Goal: Task Accomplishment & Management: Manage account settings

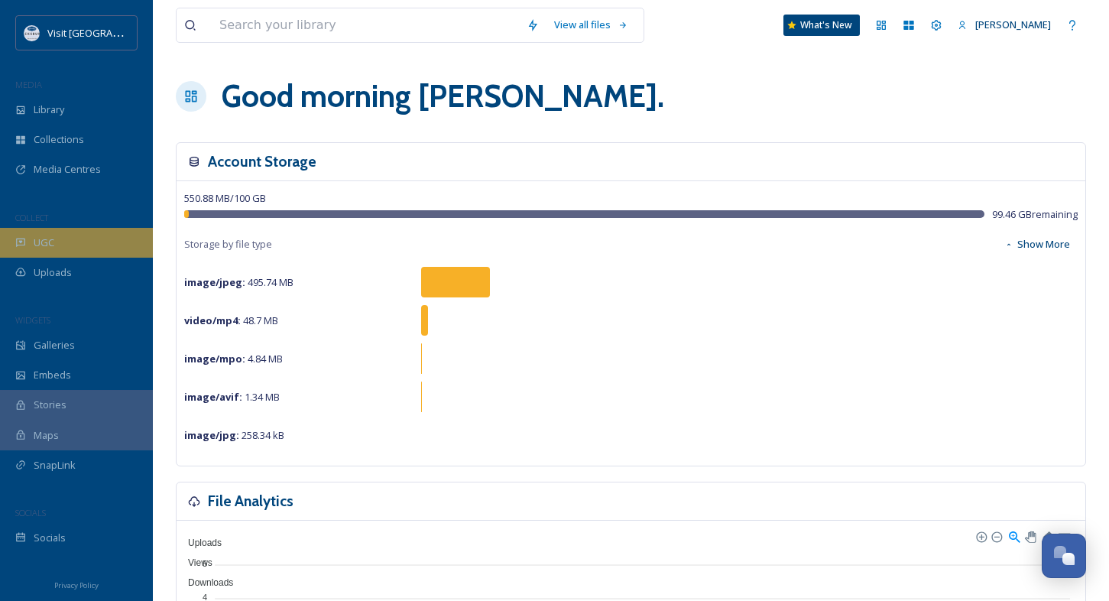
click at [50, 243] on span "UGC" at bounding box center [44, 243] width 21 height 15
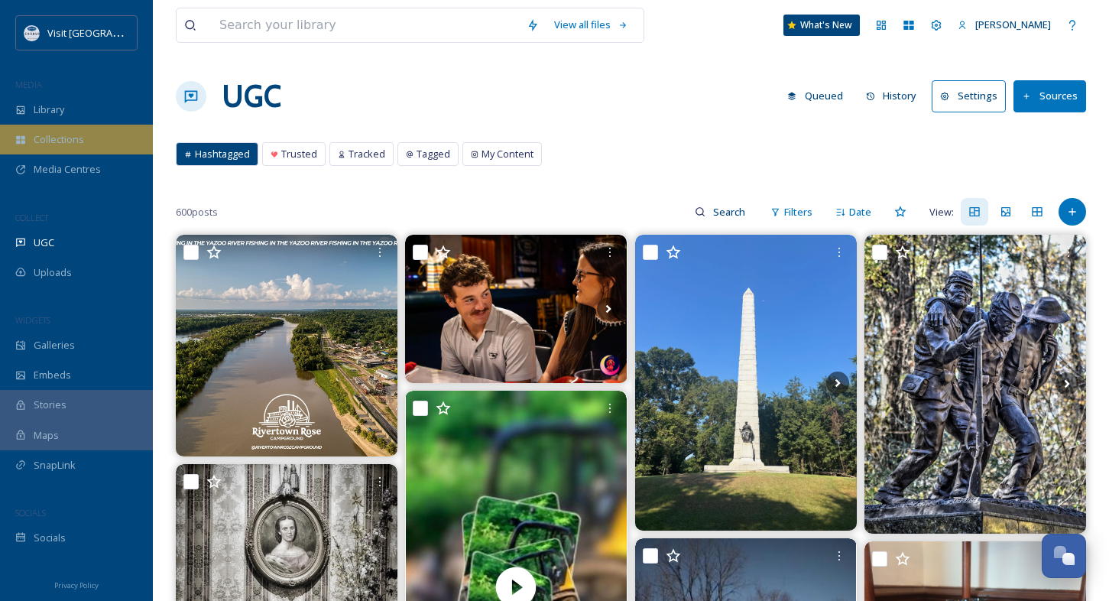
click at [49, 140] on span "Collections" at bounding box center [59, 139] width 50 height 15
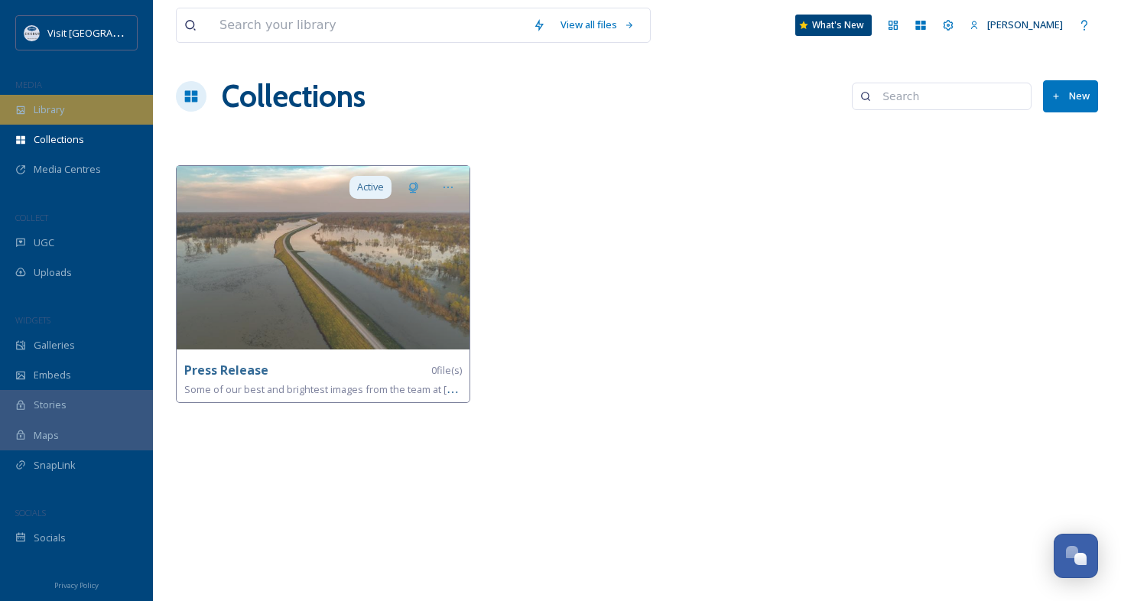
click at [62, 117] on span "Library" at bounding box center [49, 109] width 31 height 15
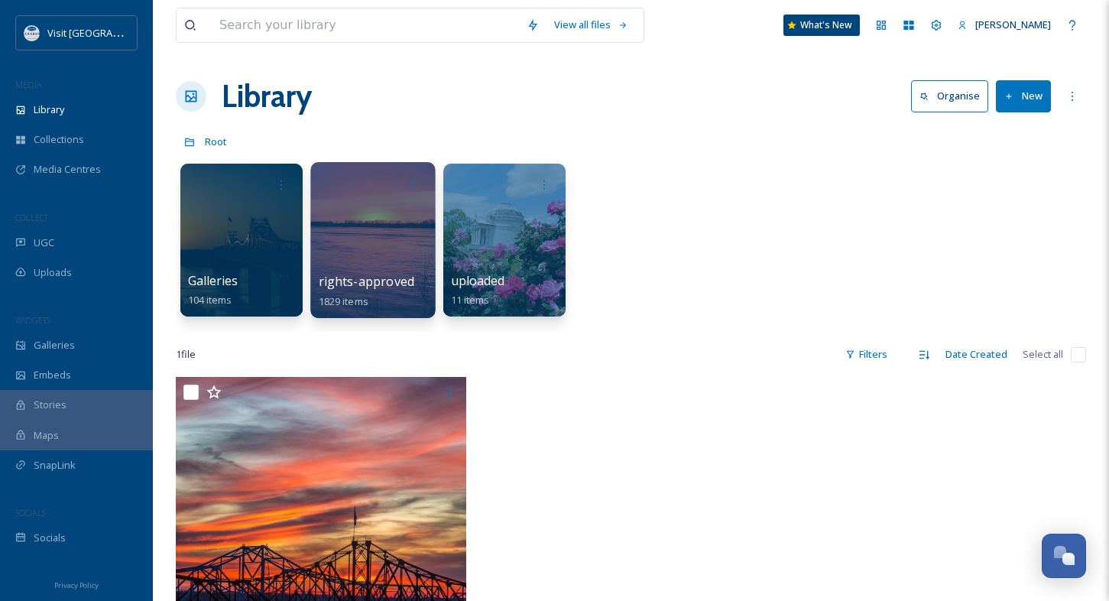
click at [370, 229] on div at bounding box center [372, 240] width 125 height 156
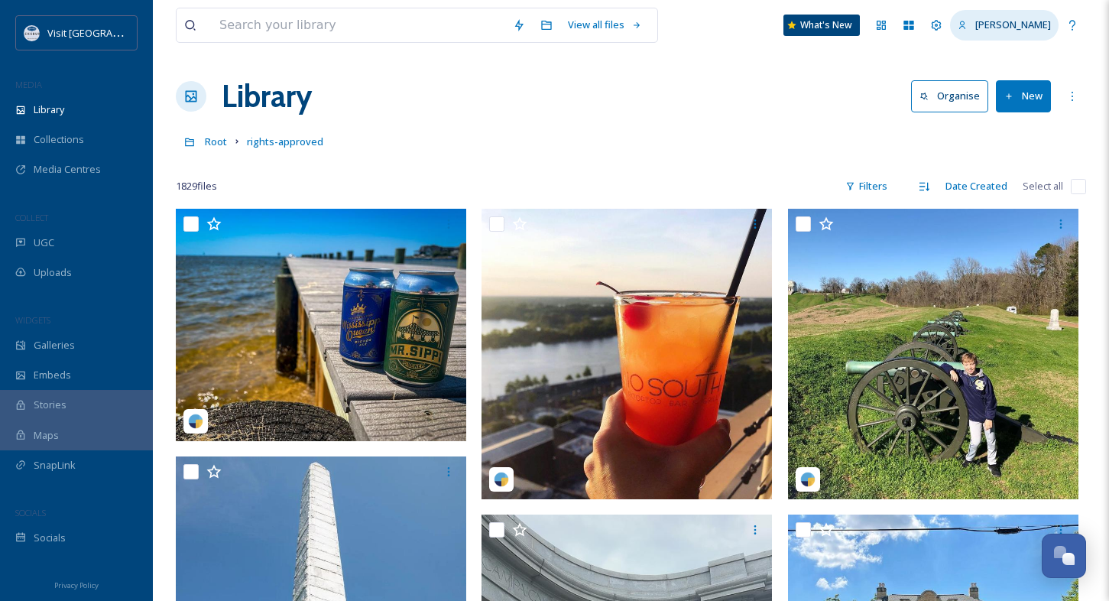
click at [1019, 28] on span "[PERSON_NAME]" at bounding box center [1014, 25] width 76 height 14
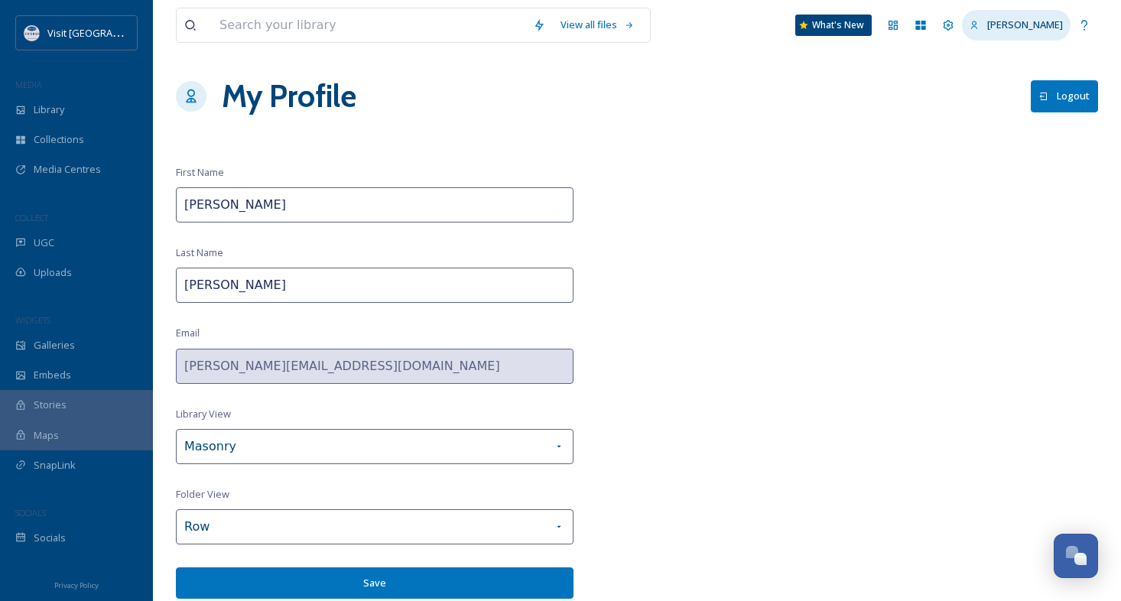
click at [979, 26] on icon at bounding box center [975, 26] width 10 height 10
click at [953, 28] on icon at bounding box center [949, 25] width 10 height 10
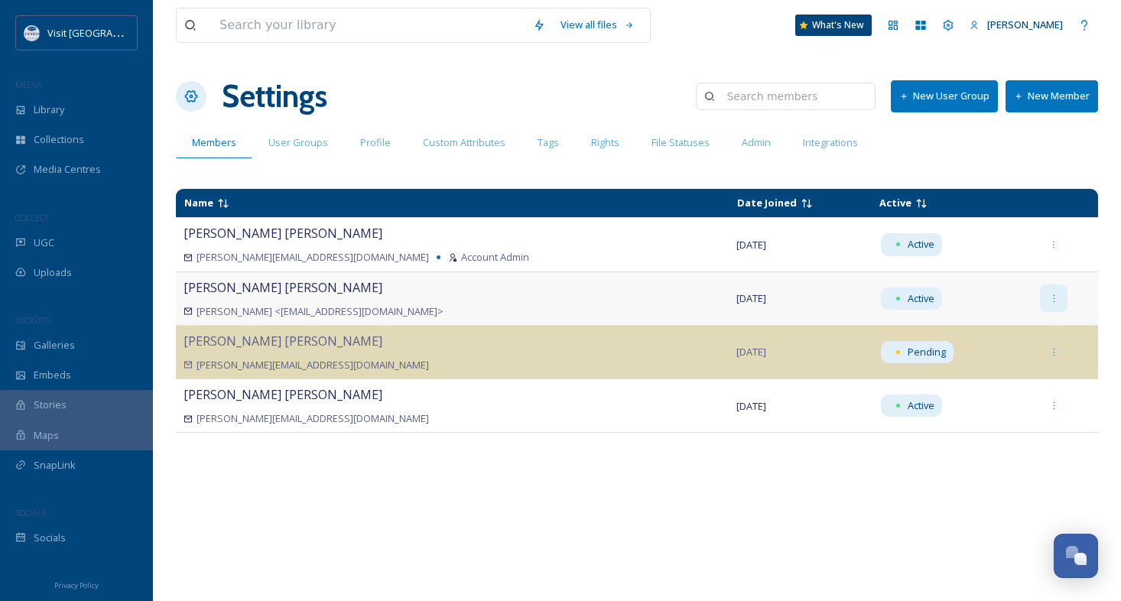
click at [1049, 300] on icon at bounding box center [1054, 299] width 10 height 10
click at [1093, 489] on div "Name Date Joined Active [PERSON_NAME] [PERSON_NAME][EMAIL_ADDRESS][DOMAIN_NAME]…" at bounding box center [637, 386] width 922 height 410
click at [271, 298] on div "[PERSON_NAME] [PERSON_NAME] <[EMAIL_ADDRESS][DOMAIN_NAME]>" at bounding box center [453, 298] width 538 height 41
click at [46, 236] on span "UGC" at bounding box center [44, 243] width 21 height 15
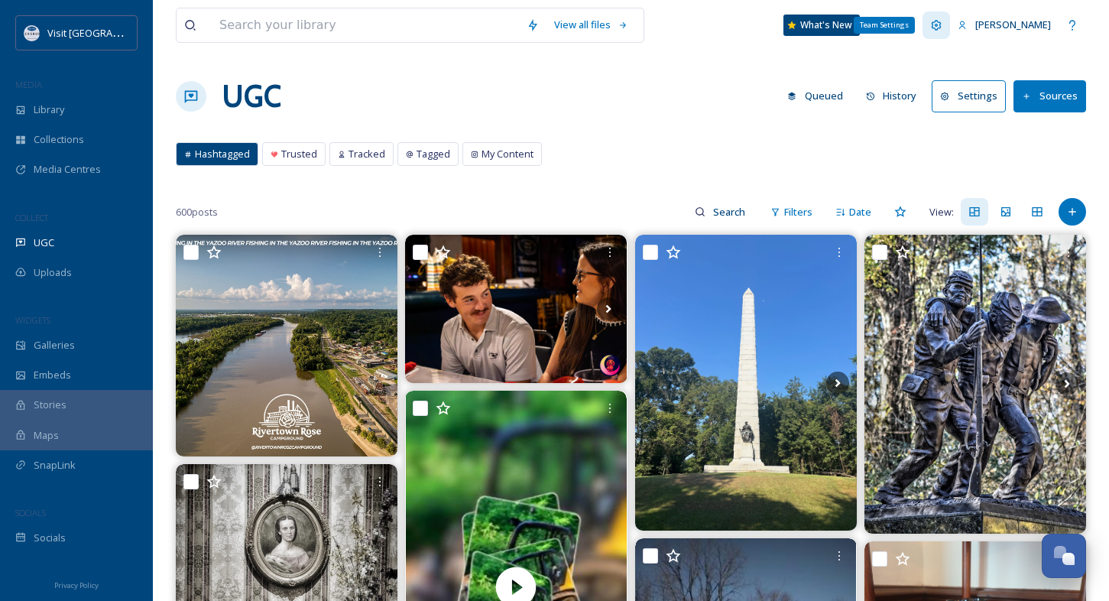
click at [943, 28] on icon at bounding box center [937, 25] width 12 height 12
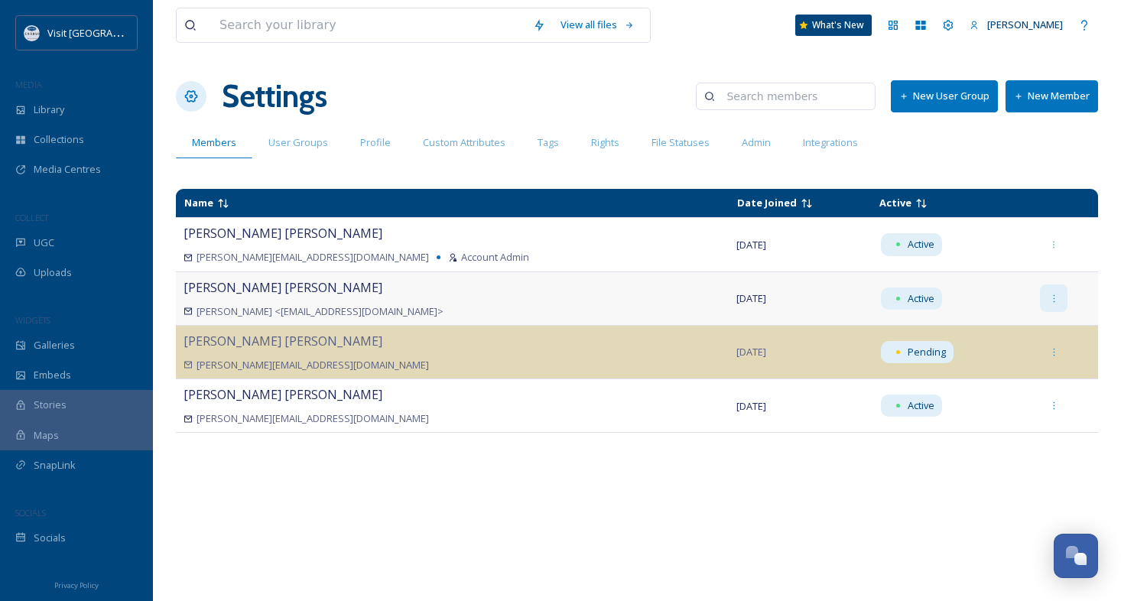
click at [1049, 297] on icon at bounding box center [1054, 299] width 10 height 10
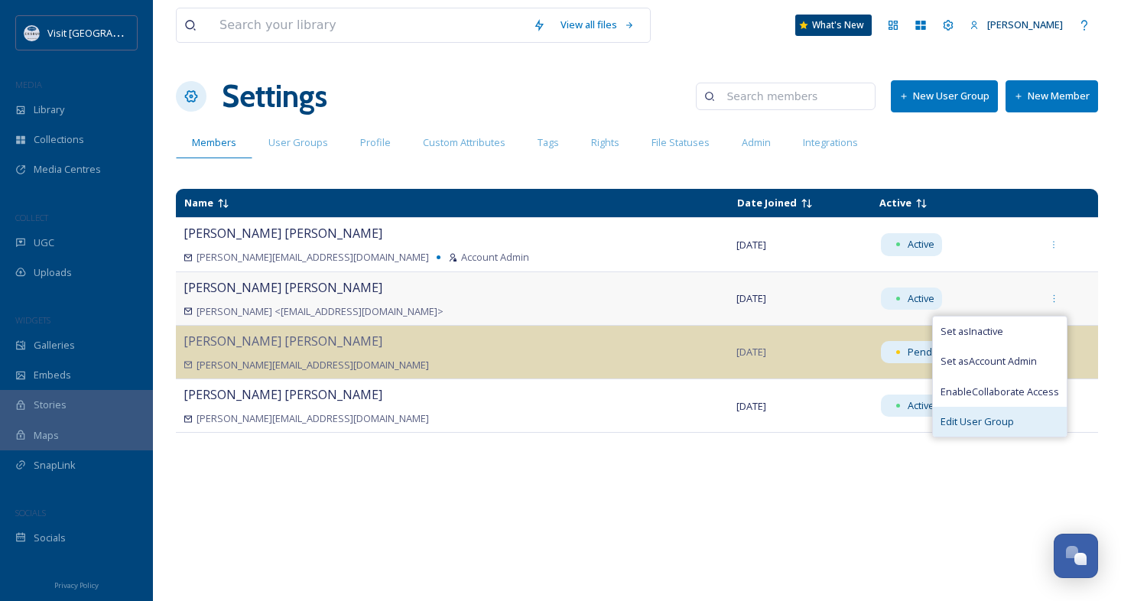
click at [980, 424] on span "Edit User Group" at bounding box center [976, 421] width 73 height 15
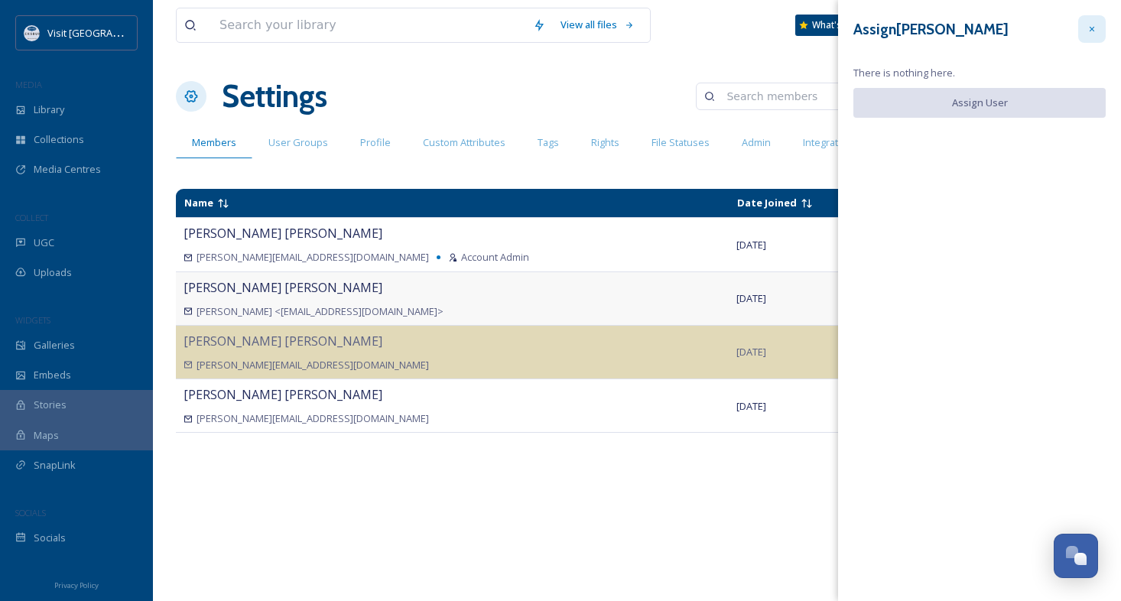
click at [1093, 31] on icon at bounding box center [1092, 29] width 10 height 10
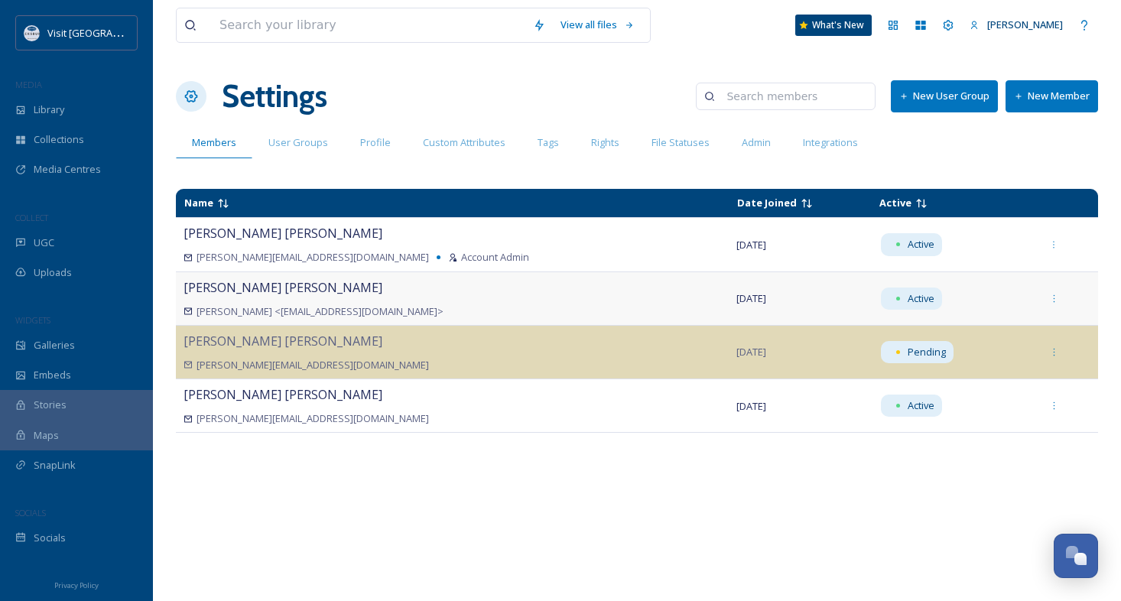
click at [1040, 93] on button "New Member" at bounding box center [1051, 95] width 93 height 31
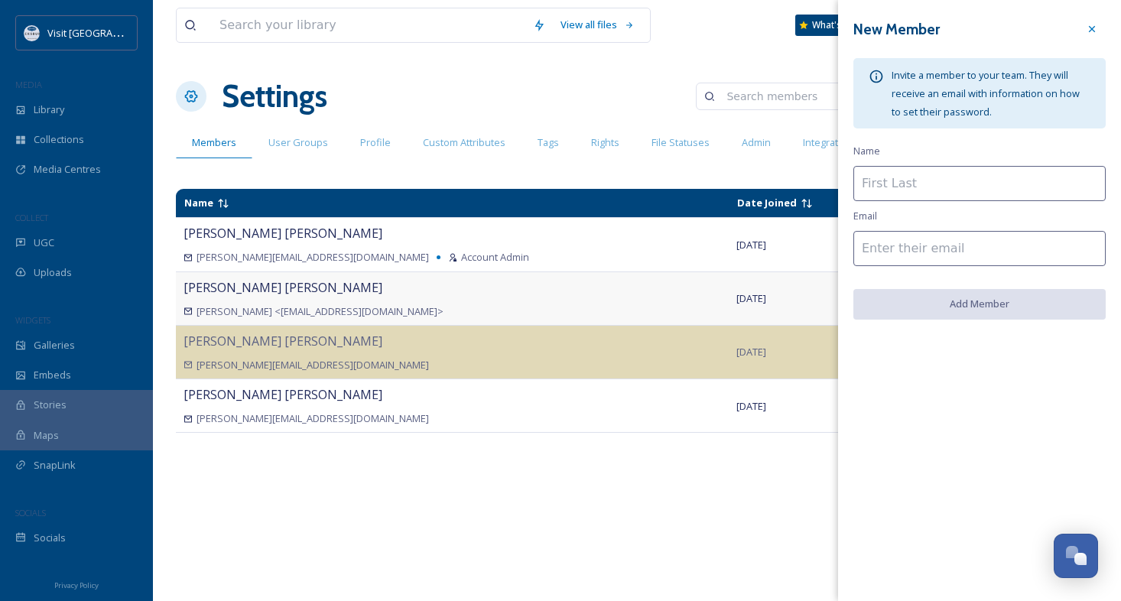
drag, startPoint x: 868, startPoint y: 187, endPoint x: 876, endPoint y: 188, distance: 8.5
click at [868, 187] on input at bounding box center [979, 183] width 252 height 35
type input "[PERSON_NAME]"
click at [907, 241] on input at bounding box center [979, 248] width 252 height 35
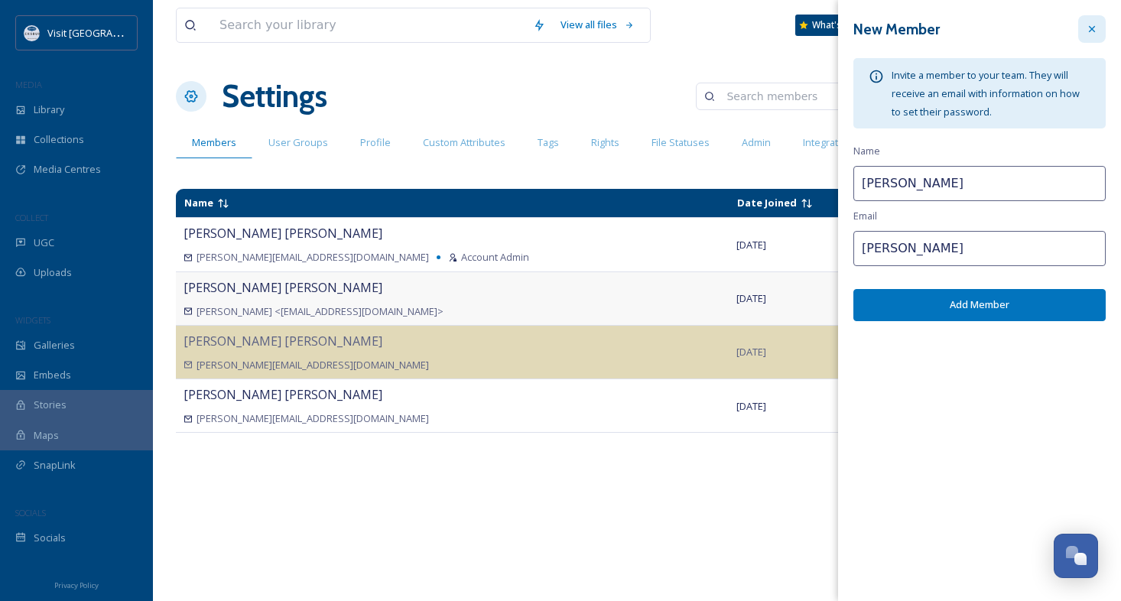
type input "[PERSON_NAME]"
click at [1087, 27] on icon at bounding box center [1092, 29] width 12 height 12
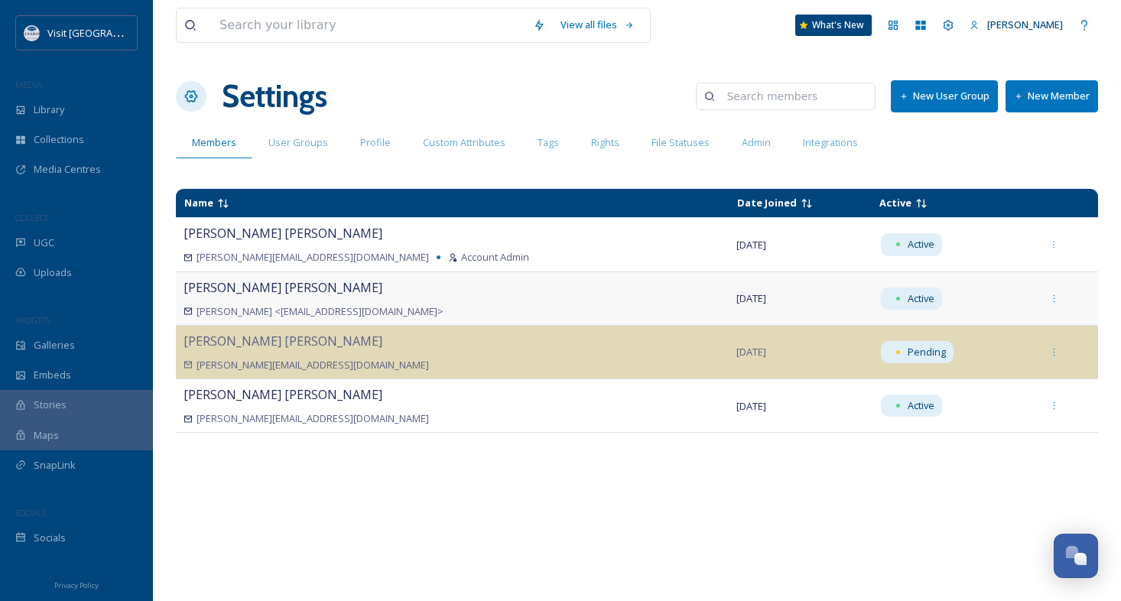
click at [265, 303] on div "[PERSON_NAME] [PERSON_NAME] <[EMAIL_ADDRESS][DOMAIN_NAME]>" at bounding box center [453, 298] width 538 height 41
click at [264, 302] on div "[PERSON_NAME] [PERSON_NAME] <[EMAIL_ADDRESS][DOMAIN_NAME]>" at bounding box center [453, 298] width 538 height 41
click at [292, 248] on div "[PERSON_NAME] [PERSON_NAME][EMAIL_ADDRESS][DOMAIN_NAME] Account Admin" at bounding box center [453, 244] width 538 height 41
